Goal: Task Accomplishment & Management: Manage account settings

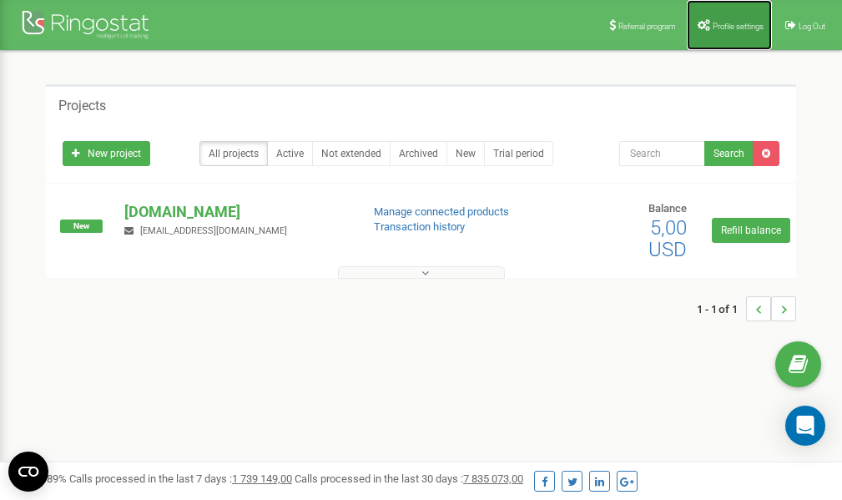
click at [715, 28] on span "Profile settings" at bounding box center [737, 26] width 51 height 9
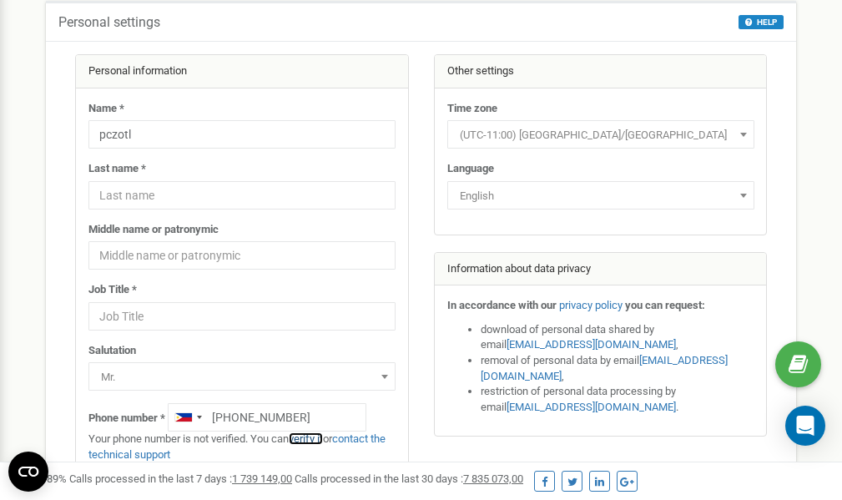
click at [315, 440] on link "verify it" at bounding box center [306, 438] width 34 height 13
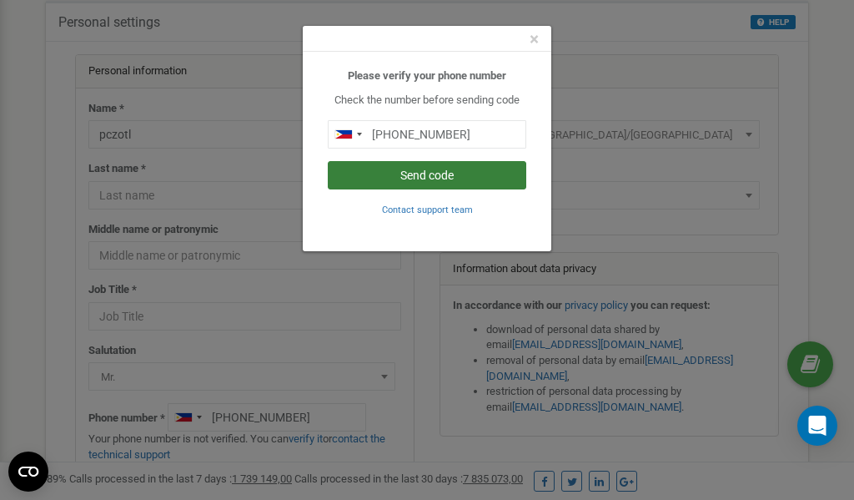
click at [452, 174] on button "Send code" at bounding box center [427, 175] width 199 height 28
